Goal: Task Accomplishment & Management: Complete application form

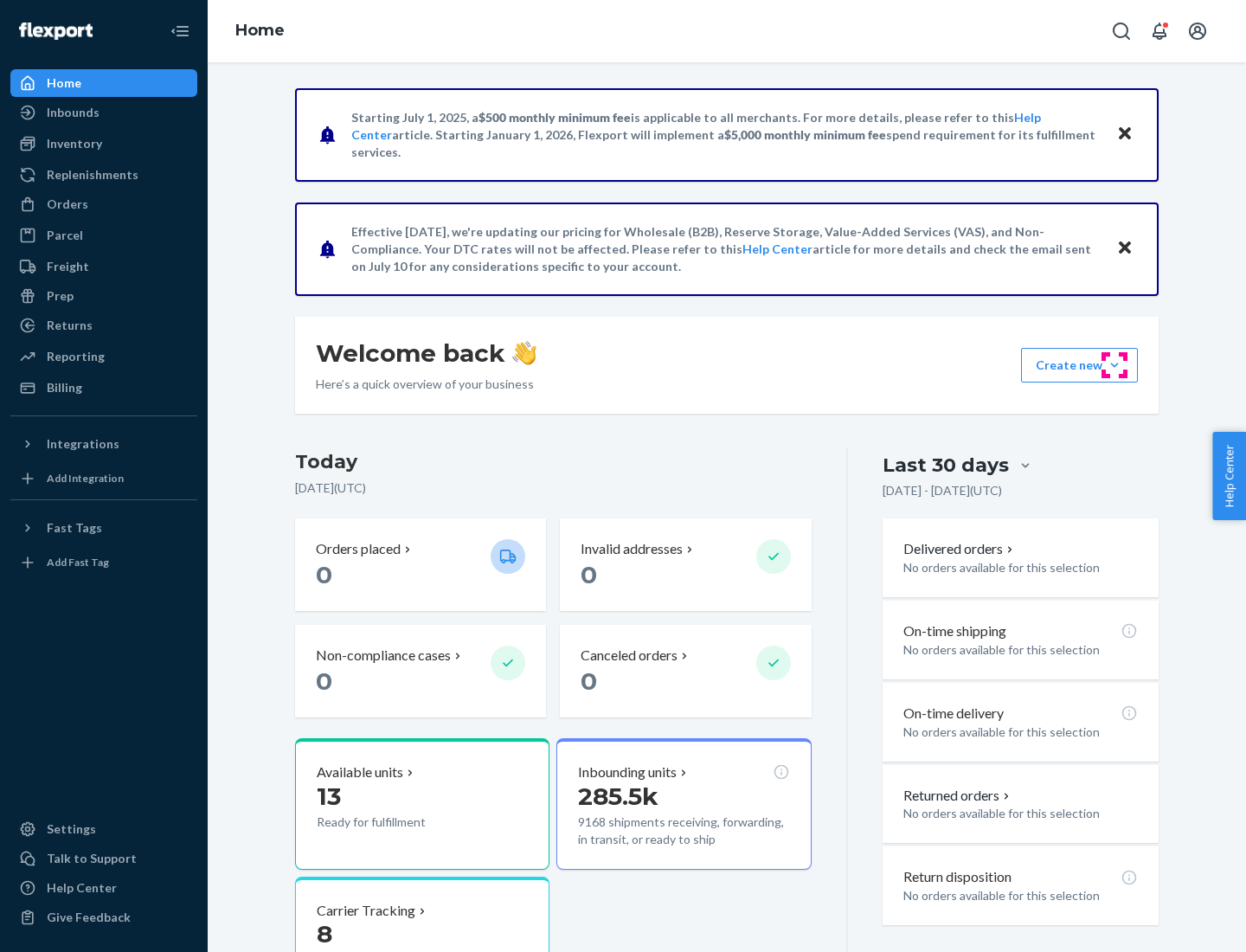
click at [1115, 365] on button "Create new Create new inbound Create new order Create new product" at bounding box center [1079, 364] width 116 height 34
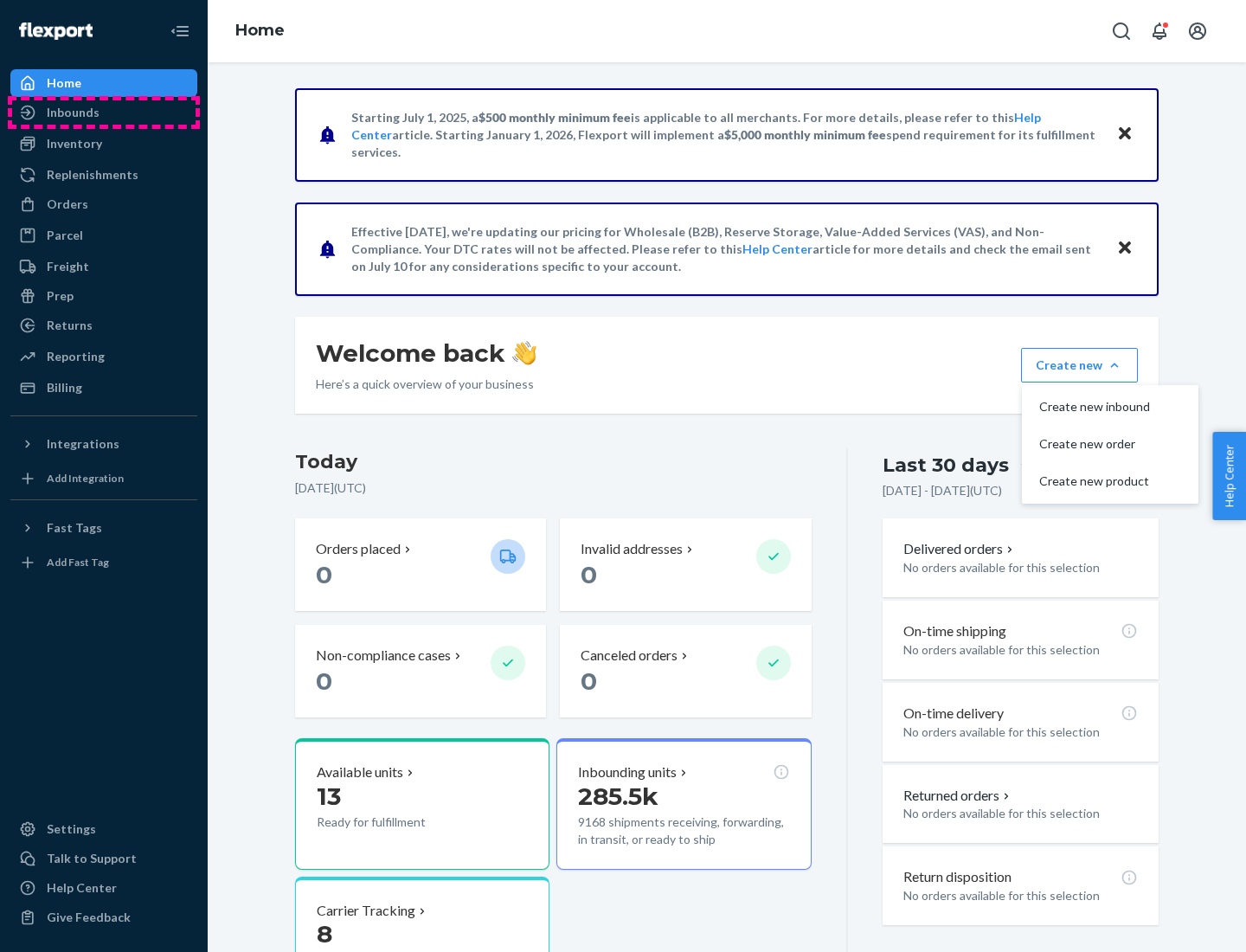
click at [104, 113] on div "Inbounds" at bounding box center [103, 113] width 183 height 24
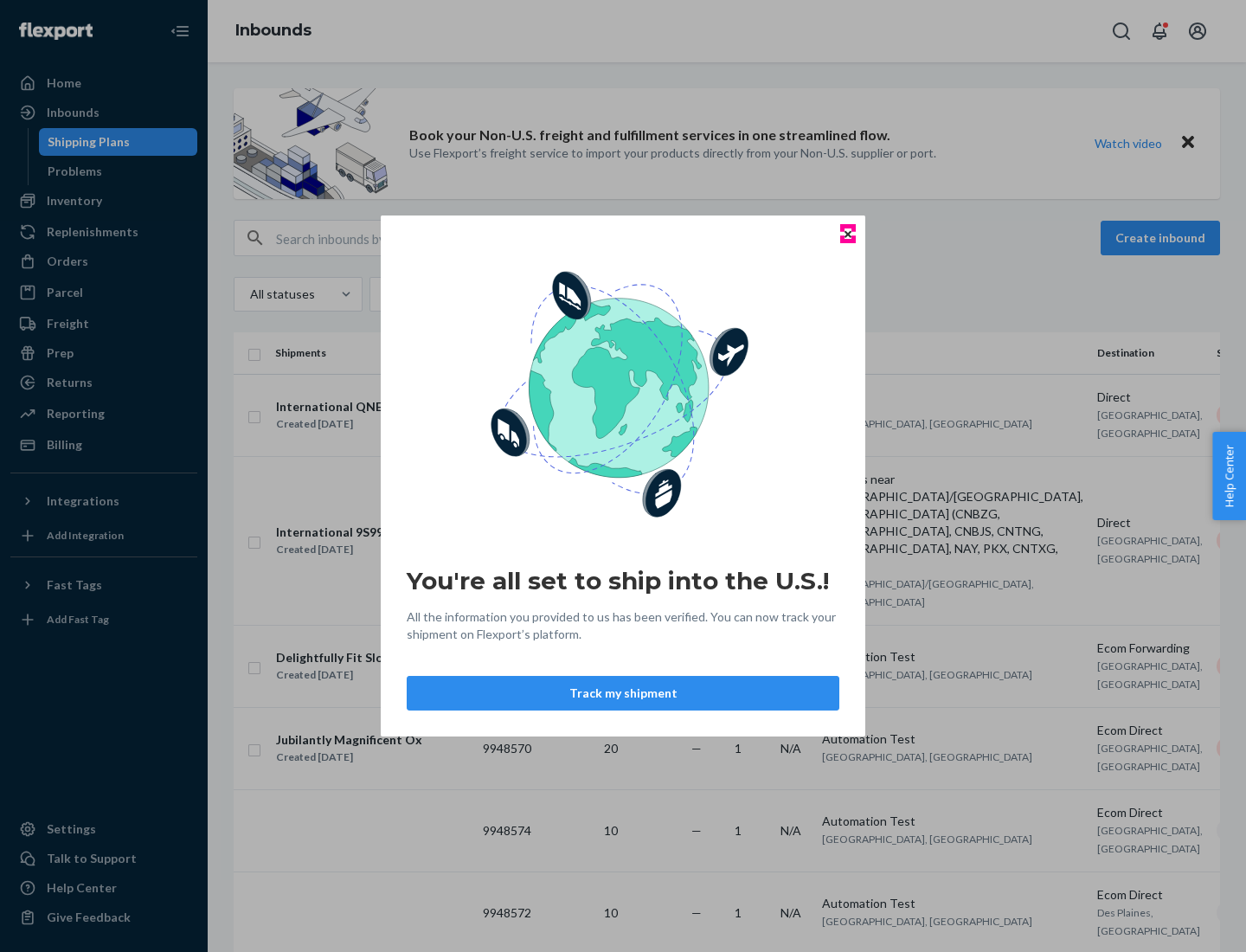
click at [848, 234] on icon "Close" at bounding box center [848, 233] width 7 height 7
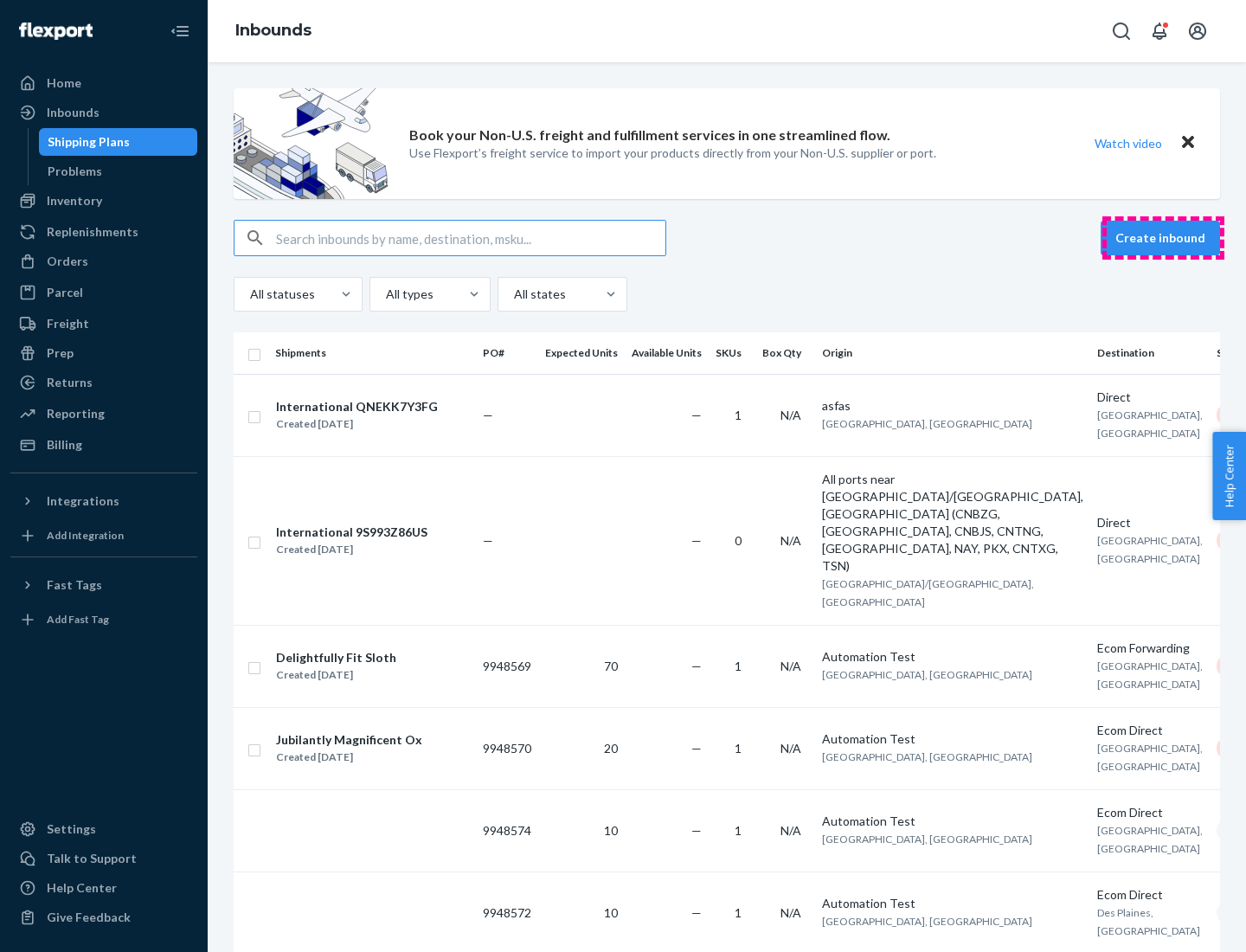
click at [1163, 238] on button "Create inbound" at bounding box center [1161, 237] width 119 height 34
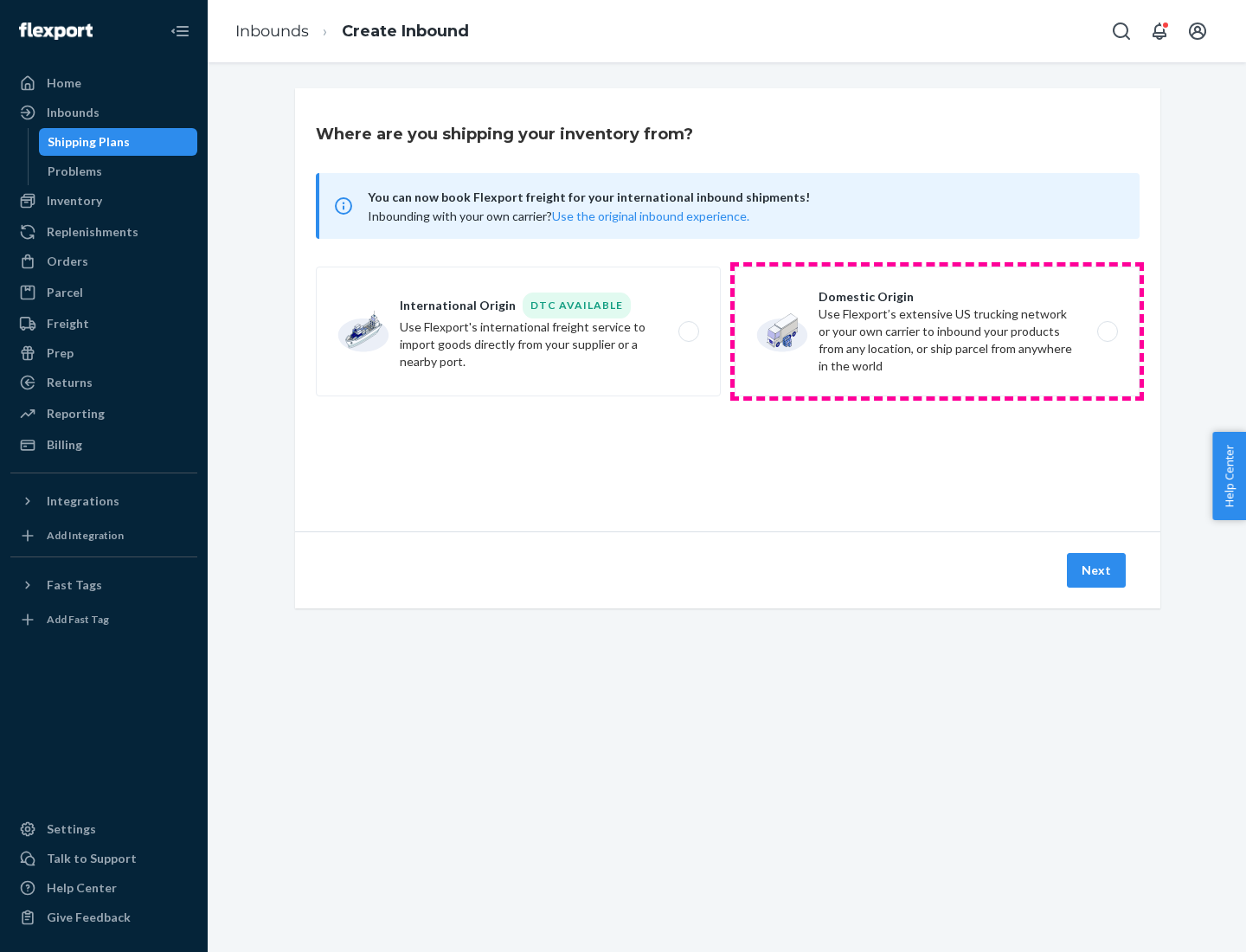
click at [938, 332] on label "Domestic Origin Use Flexport’s extensive US trucking network or your own carrie…" at bounding box center [938, 331] width 405 height 130
click at [1107, 332] on input "Domestic Origin Use Flexport’s extensive US trucking network or your own carrie…" at bounding box center [1112, 331] width 11 height 11
radio input "true"
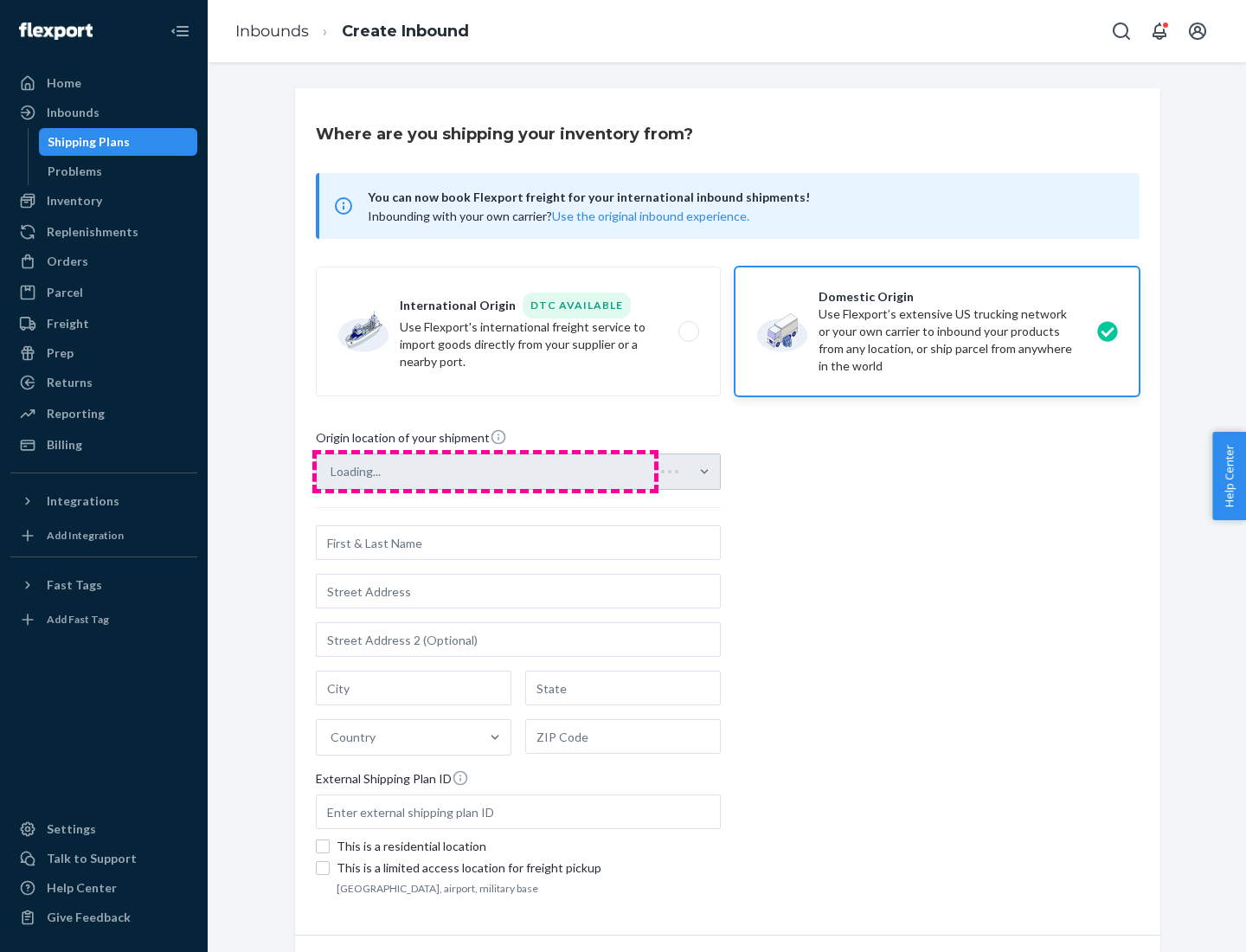
click at [485, 472] on div "Loading..." at bounding box center [519, 471] width 405 height 36
